Goal: Information Seeking & Learning: Find specific fact

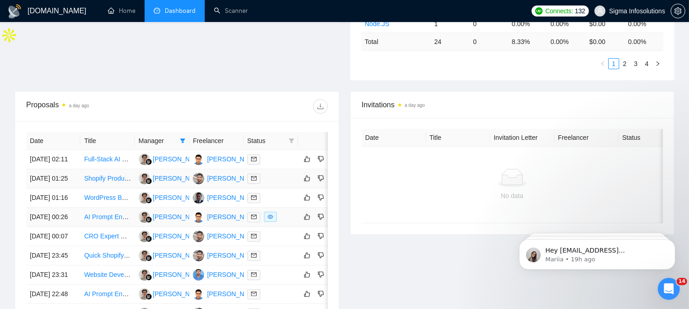
scroll to position [288, 0]
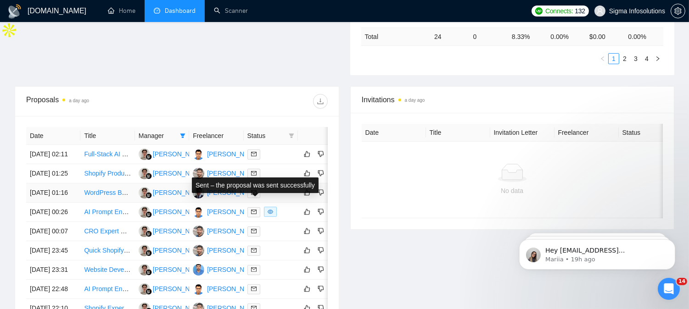
click at [252, 195] on icon "mail" at bounding box center [254, 193] width 6 height 6
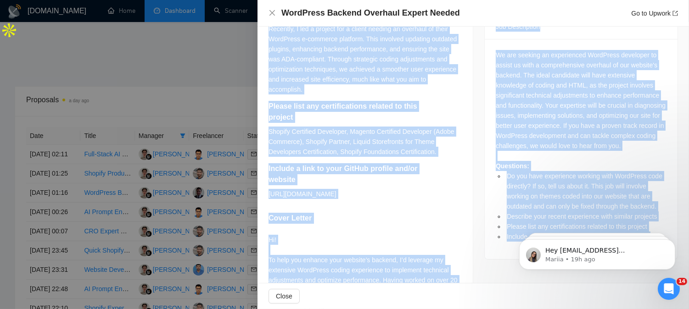
scroll to position [460, 0]
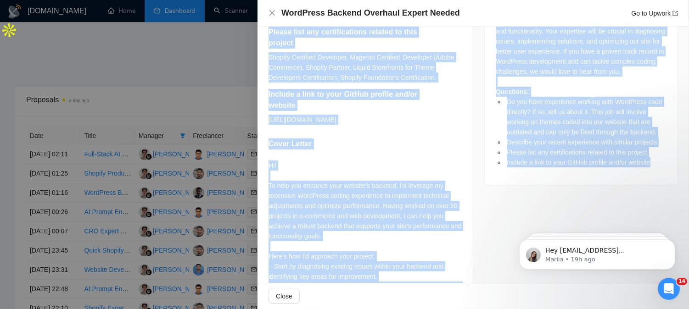
drag, startPoint x: 268, startPoint y: 81, endPoint x: 343, endPoint y: 138, distance: 93.6
copy div "Do you have experience working with WordPress code directly? If so, tell us abo…"
click at [268, 12] on icon "close" at bounding box center [271, 12] width 7 height 7
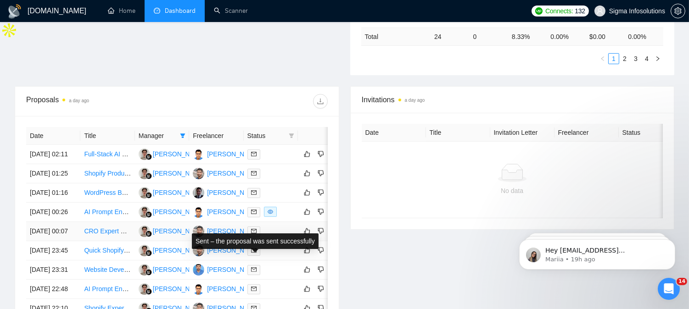
click at [254, 234] on icon "mail" at bounding box center [254, 231] width 6 height 6
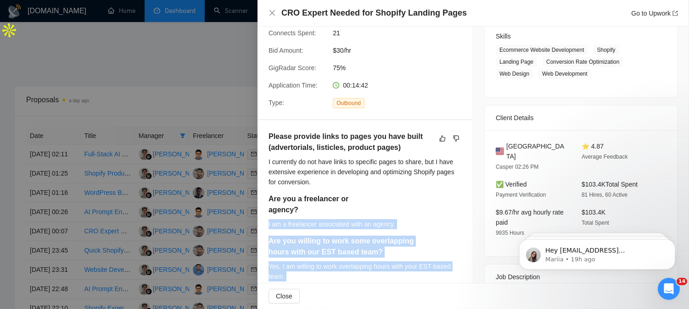
scroll to position [103, 0]
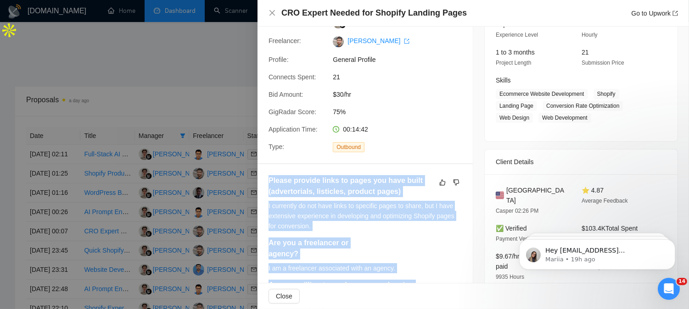
drag, startPoint x: 291, startPoint y: 271, endPoint x: 269, endPoint y: 180, distance: 93.1
click at [269, 180] on div "Please provide links to pages you have built (advertorials, listicles, product …" at bounding box center [364, 279] width 193 height 209
copy div "Please provide links to pages you have built (advertorials, listicles, product …"
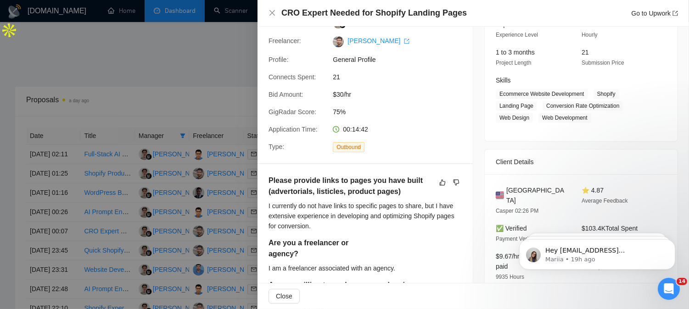
click at [269, 8] on div "CRO Expert Needed for Shopify Landing Pages Go to Upwork" at bounding box center [472, 12] width 409 height 11
click at [272, 12] on icon "close" at bounding box center [271, 12] width 7 height 7
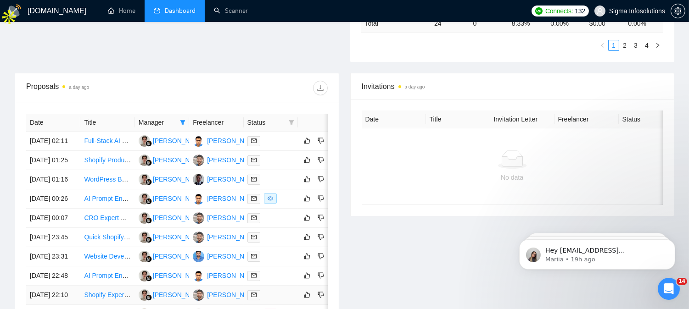
scroll to position [512, 0]
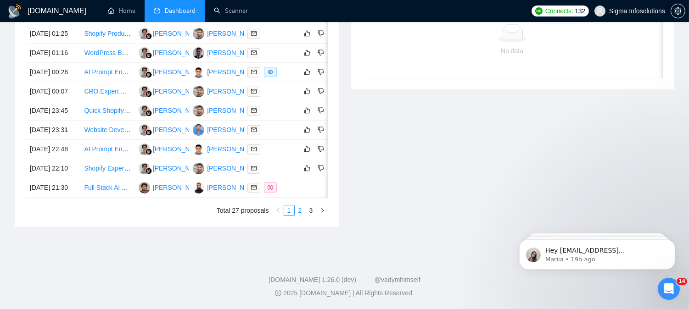
click at [300, 209] on link "2" at bounding box center [300, 210] width 10 height 10
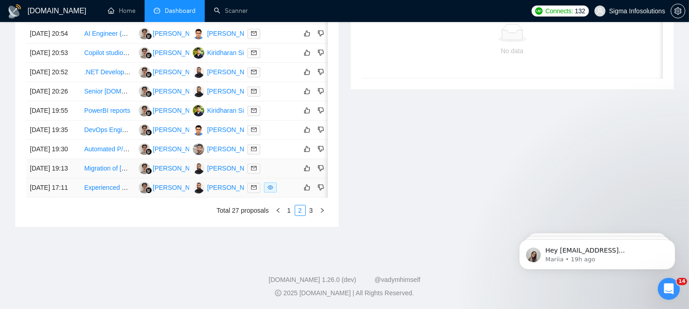
scroll to position [258, 0]
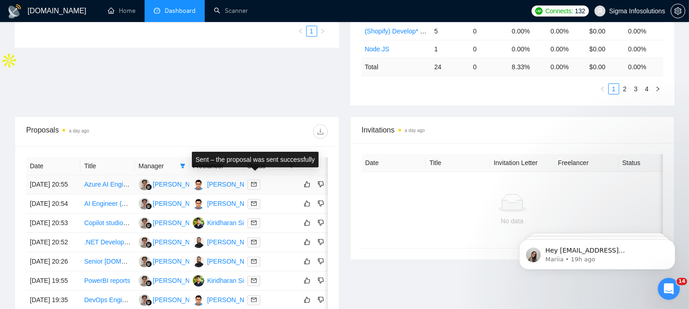
click at [250, 180] on span at bounding box center [253, 185] width 13 height 10
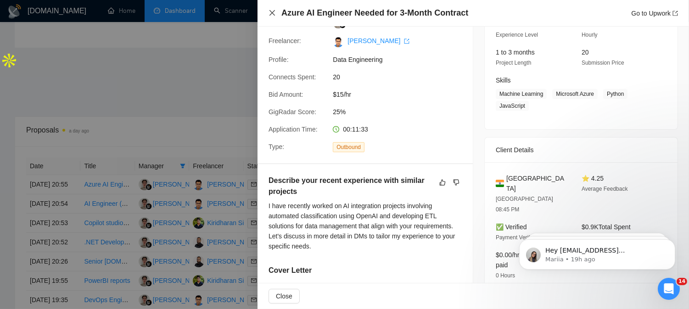
click at [272, 12] on icon "close" at bounding box center [271, 12] width 7 height 7
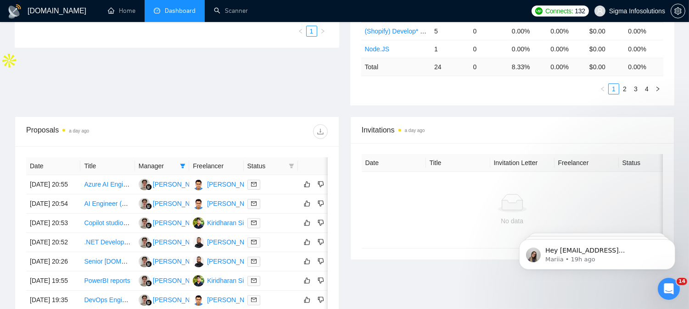
scroll to position [512, 0]
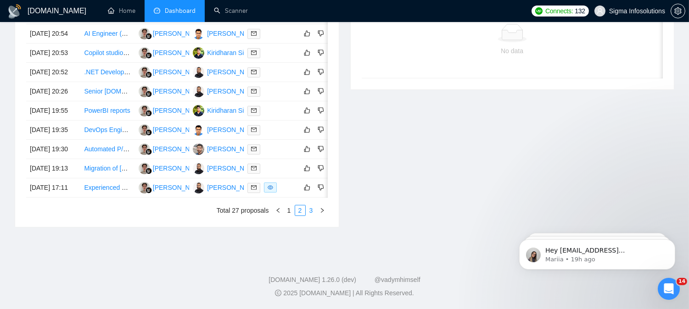
click at [306, 213] on link "3" at bounding box center [311, 210] width 10 height 10
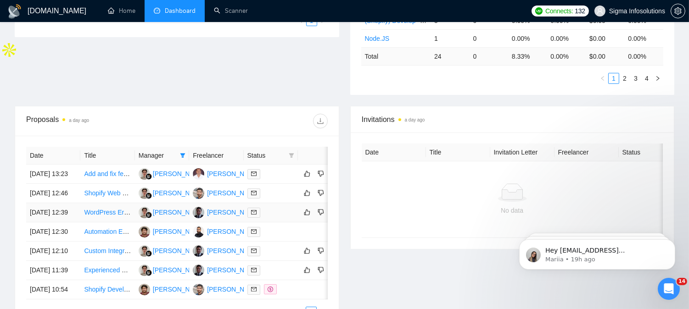
scroll to position [429, 0]
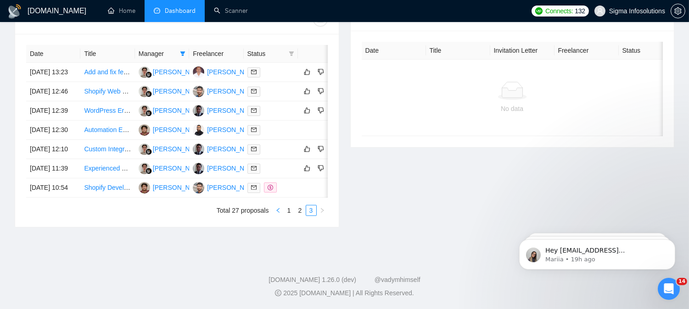
click at [274, 211] on button "button" at bounding box center [277, 210] width 11 height 11
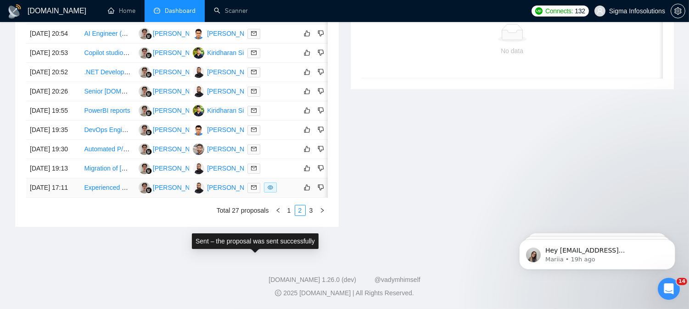
click at [252, 190] on icon "mail" at bounding box center [254, 188] width 6 height 6
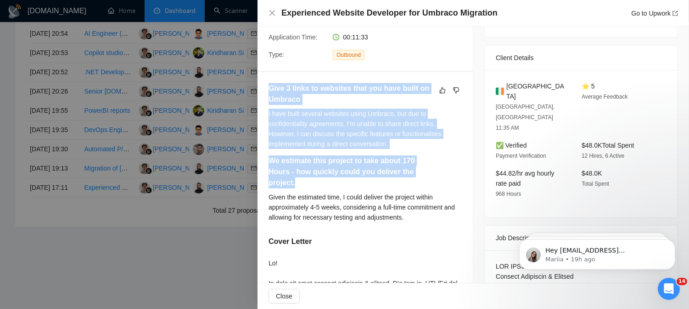
scroll to position [205, 0]
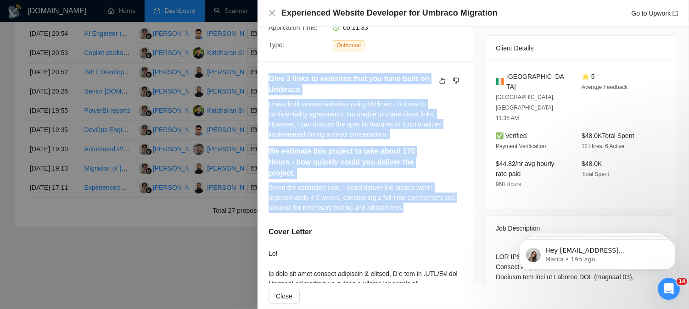
drag, startPoint x: 268, startPoint y: 185, endPoint x: 405, endPoint y: 206, distance: 138.8
click at [405, 206] on div "Give 3 links to websites that you have built on Umbraco I have built several we…" at bounding box center [364, 146] width 193 height 146
copy div "Give 3 links to websites that you have built on Umbraco I have built several we…"
click at [272, 11] on icon "close" at bounding box center [271, 12] width 7 height 7
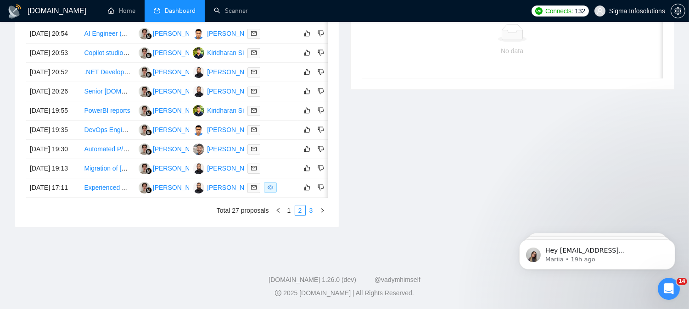
click at [312, 216] on link "3" at bounding box center [311, 210] width 10 height 10
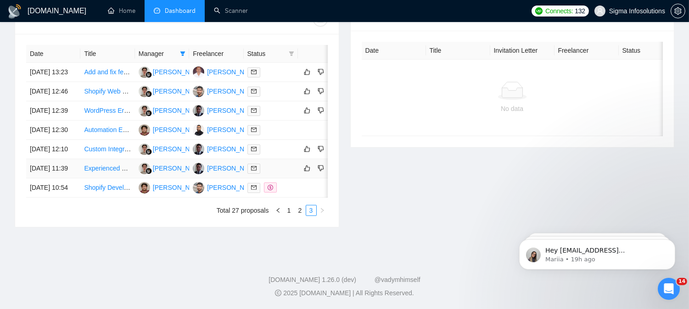
click at [251, 166] on icon "mail" at bounding box center [254, 169] width 6 height 6
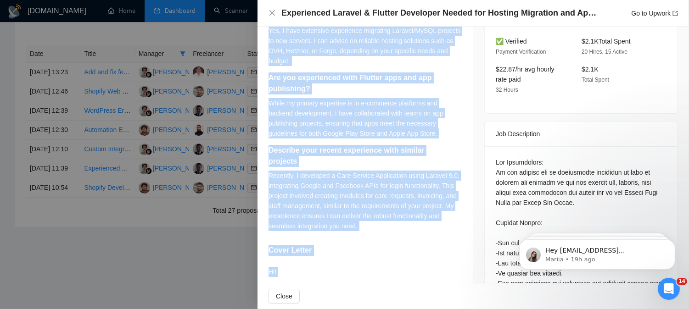
scroll to position [358, 0]
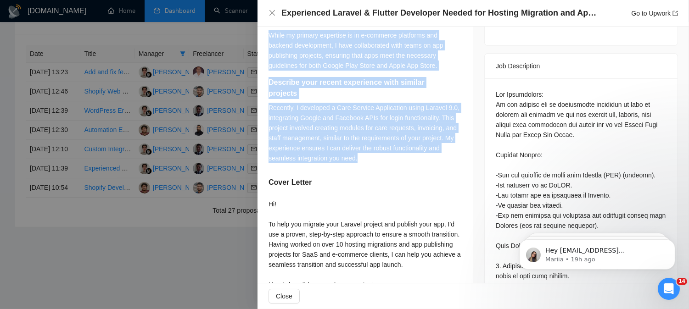
drag, startPoint x: 269, startPoint y: 223, endPoint x: 366, endPoint y: 163, distance: 114.6
click at [366, 163] on div "Questions for You: Do you have experience migrating Laravel/MySQL projects to n…" at bounding box center [364, 40] width 193 height 260
copy div "Questions for You: Do you have experience migrating Laravel/MySQL projects to n…"
click at [273, 16] on icon "close" at bounding box center [271, 12] width 7 height 7
